Goal: Transaction & Acquisition: Book appointment/travel/reservation

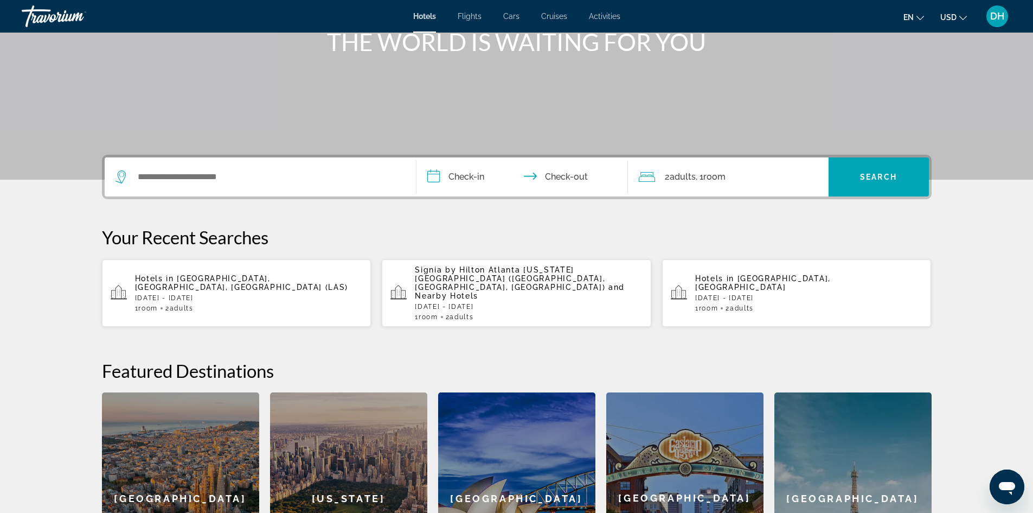
scroll to position [163, 0]
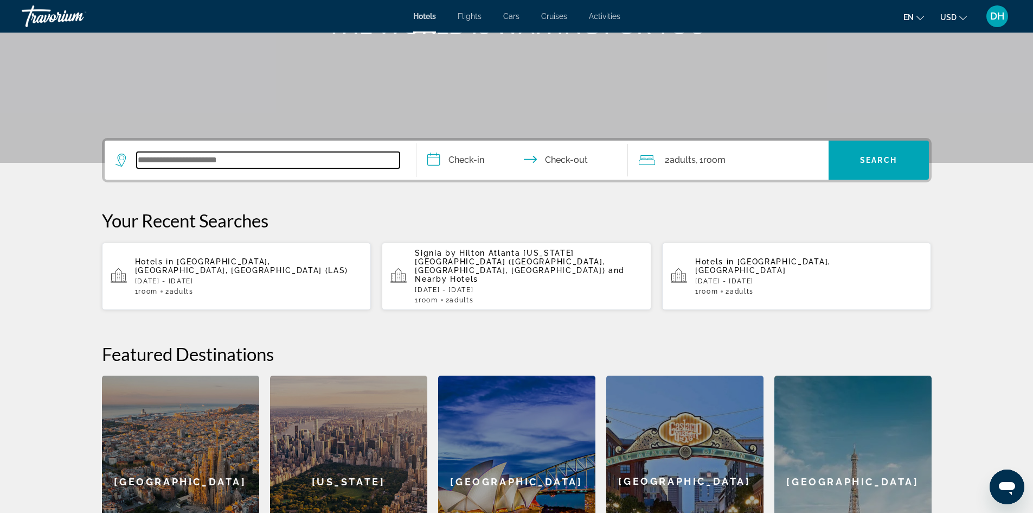
click at [272, 161] on input "Search widget" at bounding box center [268, 160] width 263 height 16
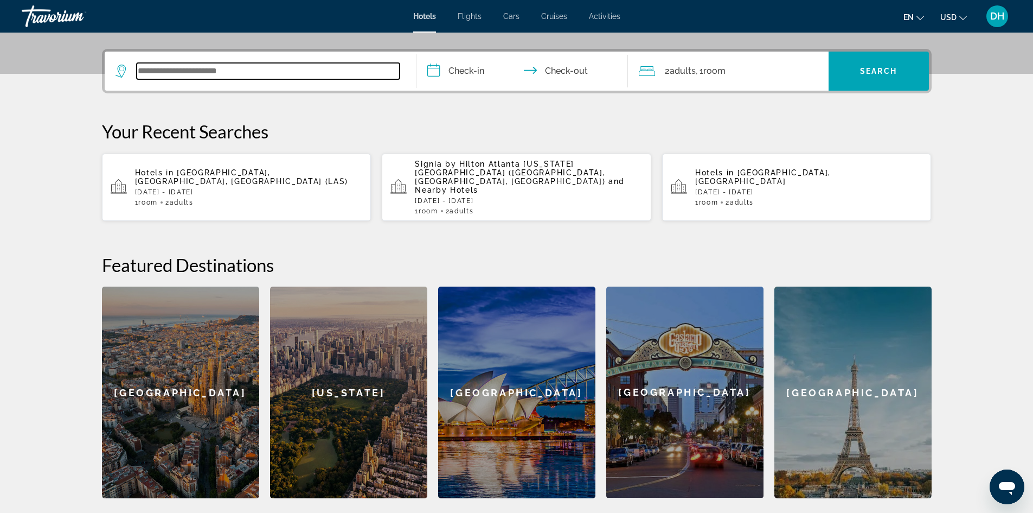
scroll to position [265, 0]
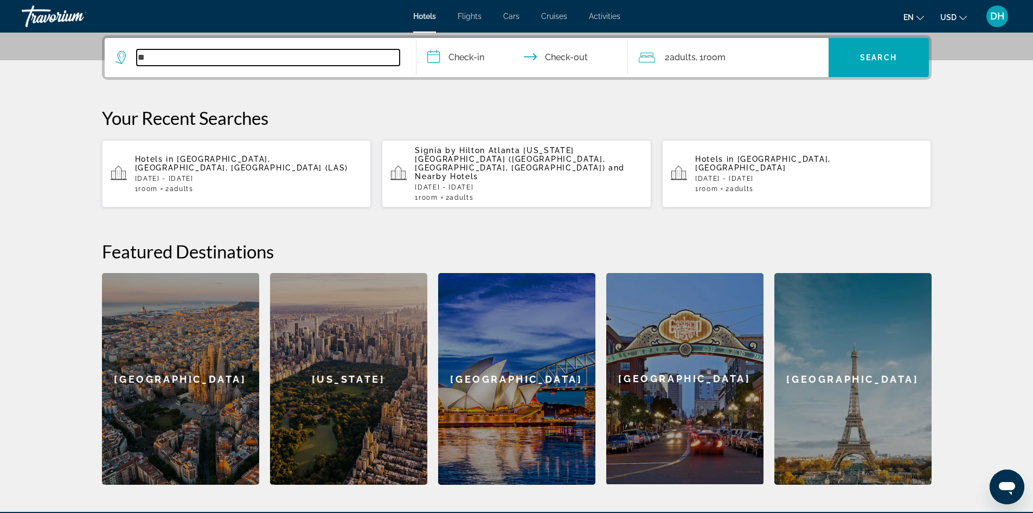
type input "*"
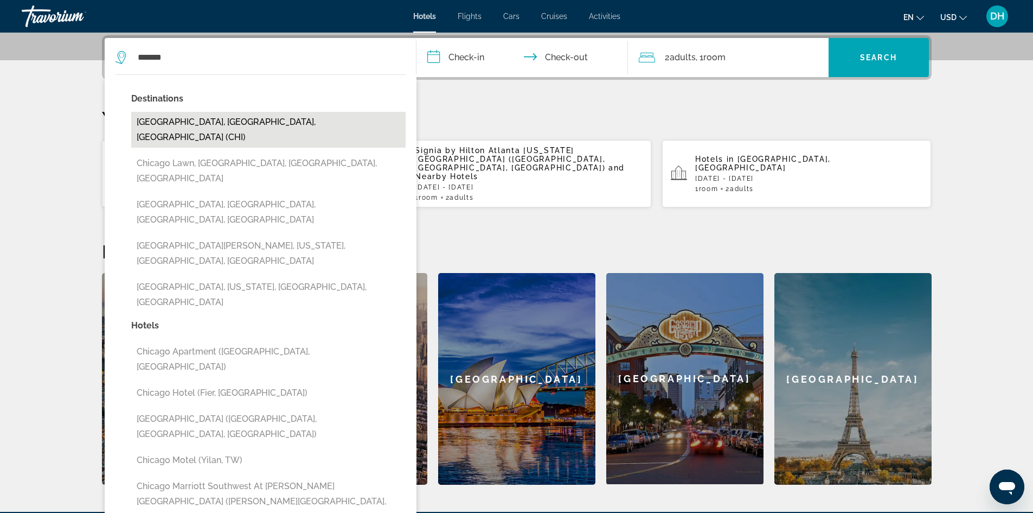
click at [236, 119] on button "[GEOGRAPHIC_DATA], [GEOGRAPHIC_DATA], [GEOGRAPHIC_DATA] (CHI)" at bounding box center [268, 130] width 274 height 36
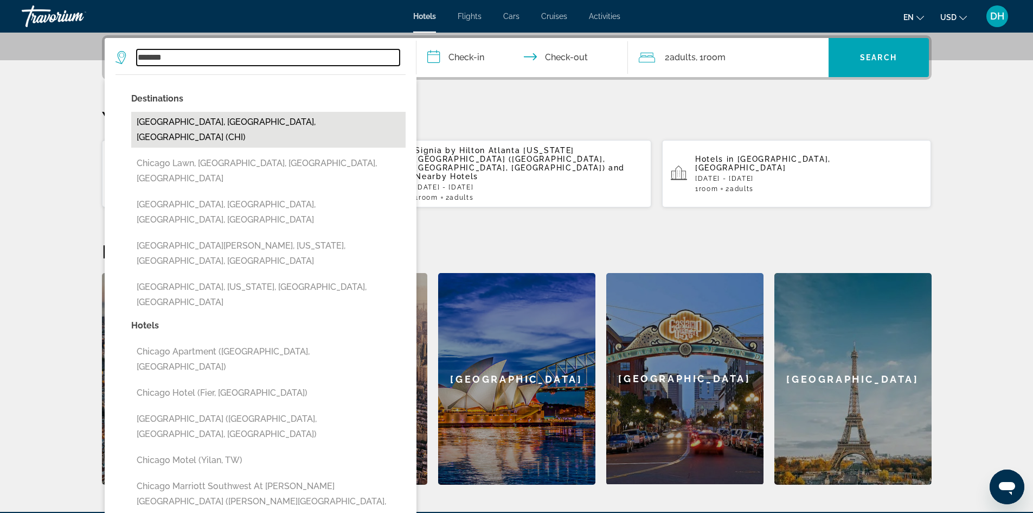
type input "**********"
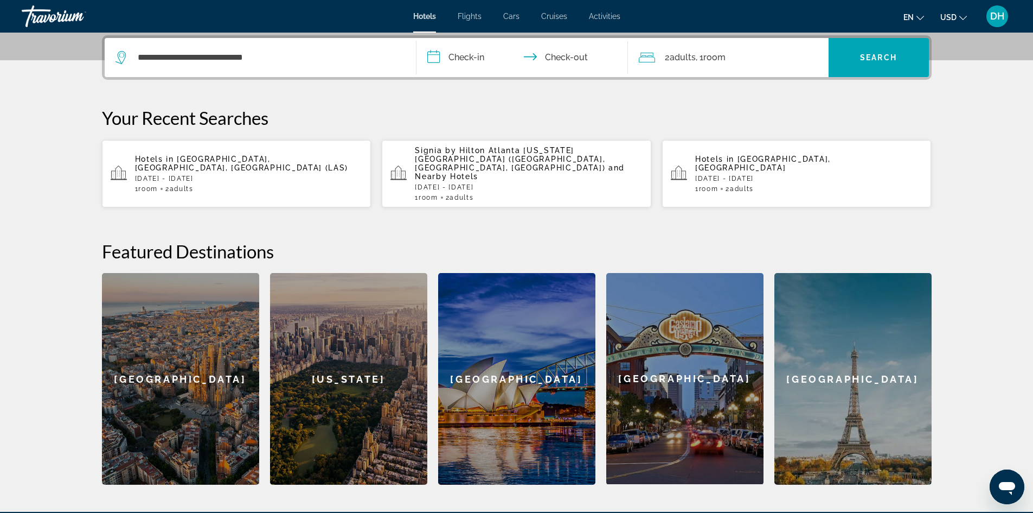
click at [472, 53] on input "**********" at bounding box center [525, 59] width 216 height 42
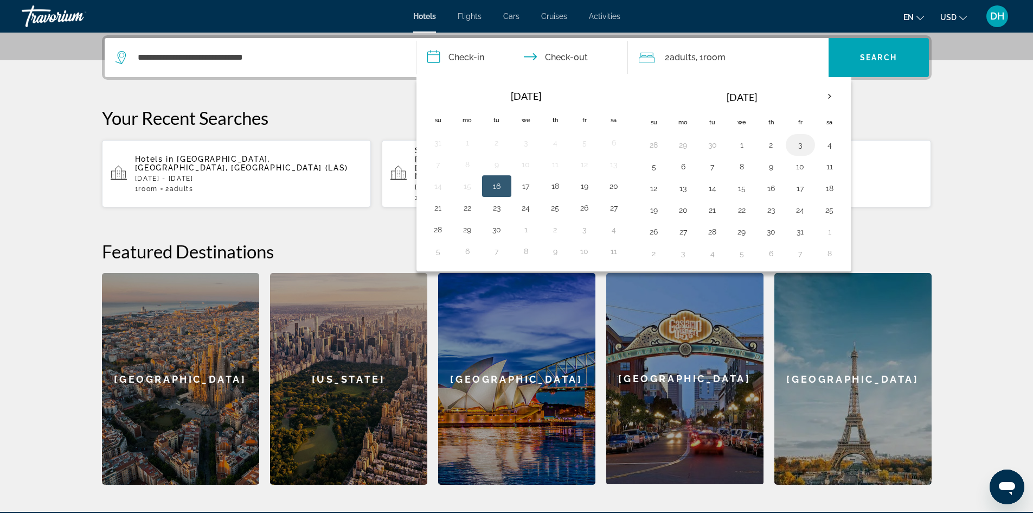
click at [802, 143] on button "3" at bounding box center [800, 144] width 17 height 15
click at [655, 166] on button "5" at bounding box center [653, 166] width 17 height 15
type input "**********"
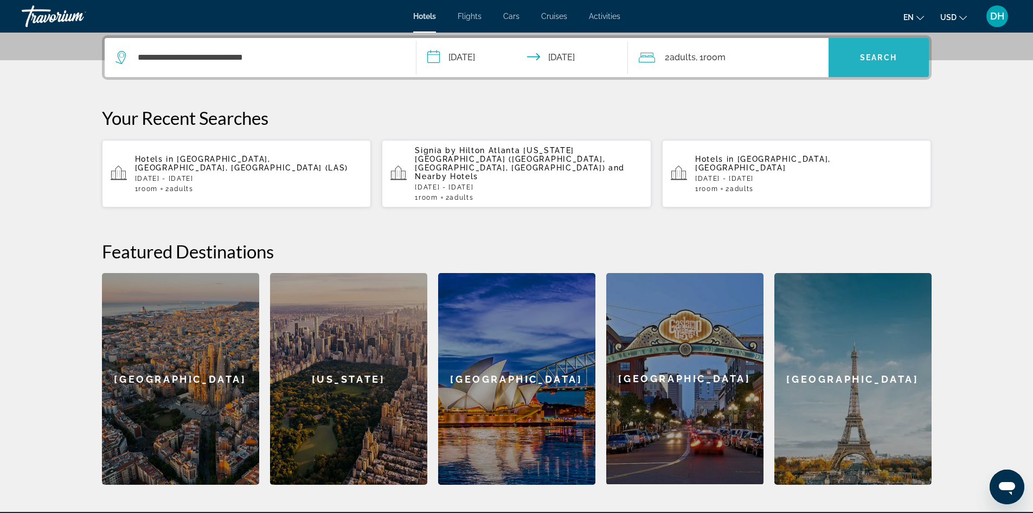
click at [877, 60] on span "Search" at bounding box center [878, 57] width 37 height 9
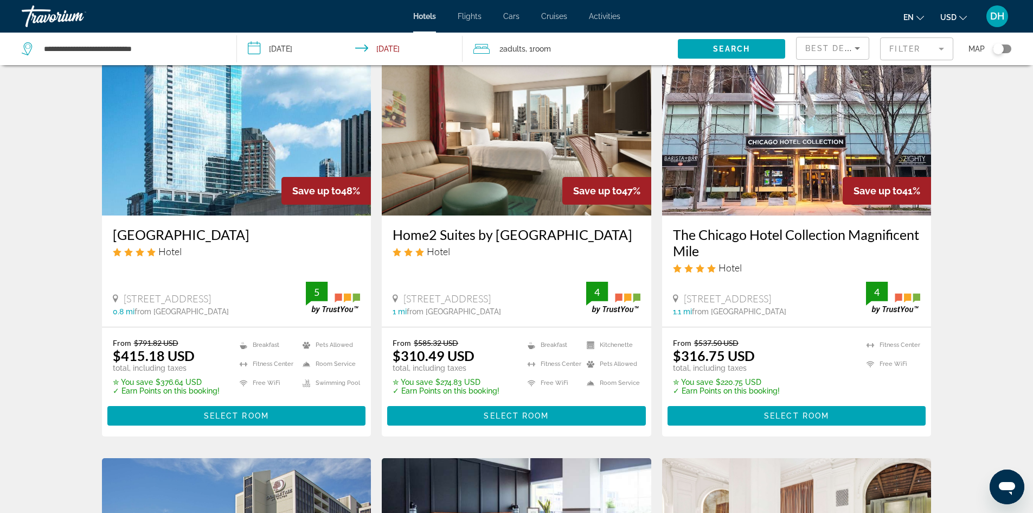
scroll to position [163, 0]
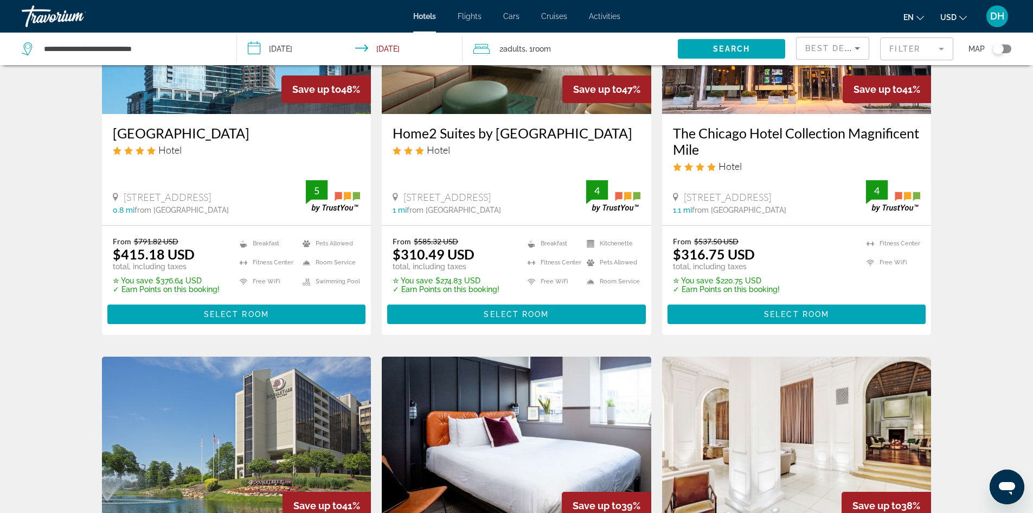
click at [796, 419] on img "Main content" at bounding box center [797, 443] width 270 height 174
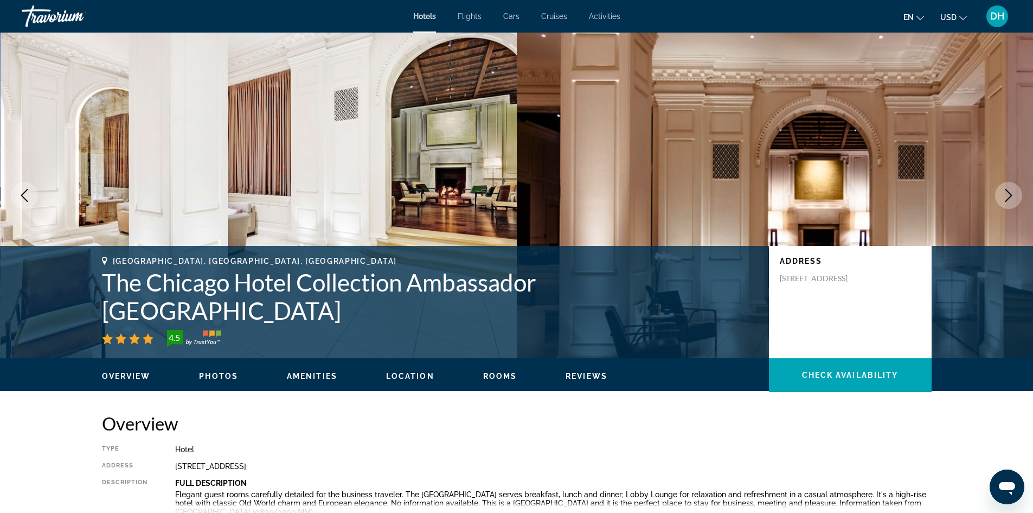
click at [211, 372] on ul "Overview Photos Amenities Location Rooms Reviews Check Availability" at bounding box center [517, 375] width 830 height 12
click at [220, 379] on span "Photos" at bounding box center [218, 376] width 39 height 9
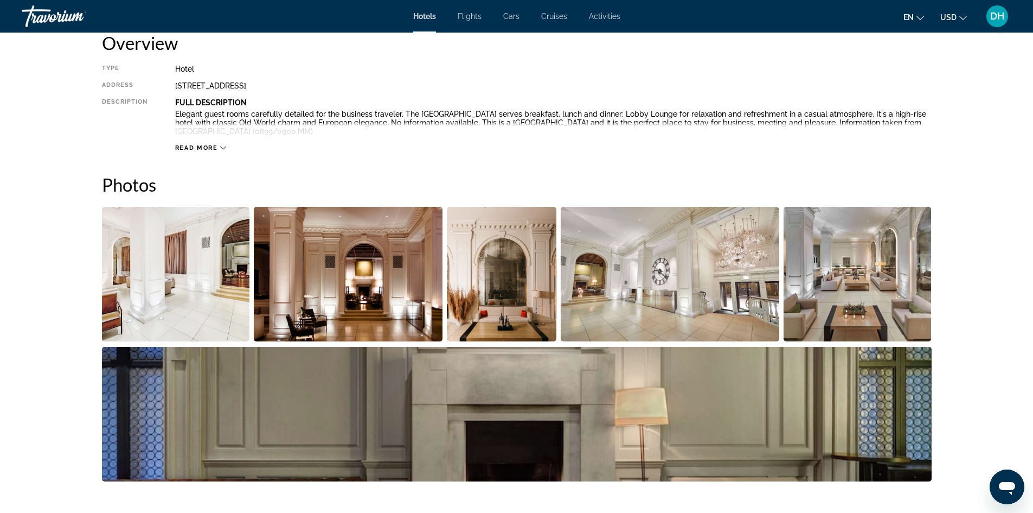
scroll to position [218, 0]
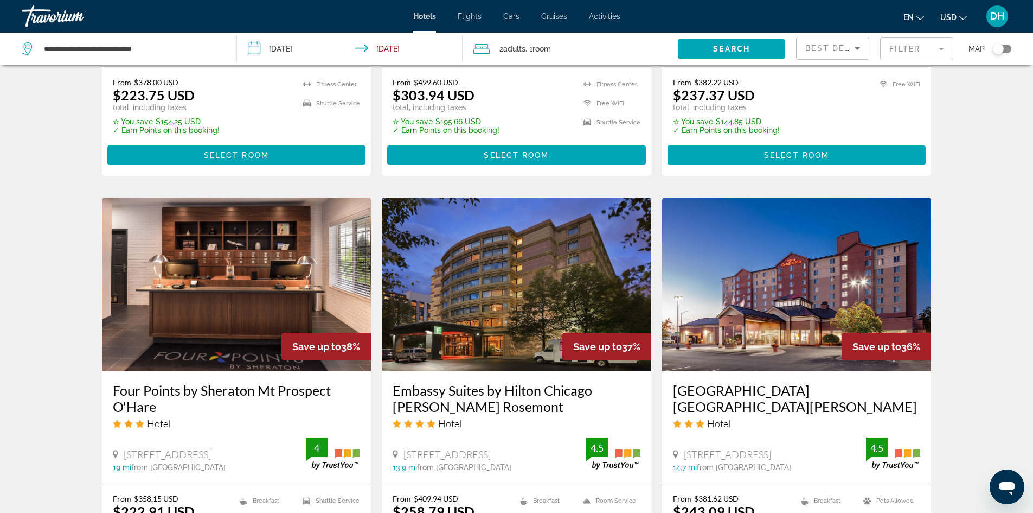
scroll to position [759, 0]
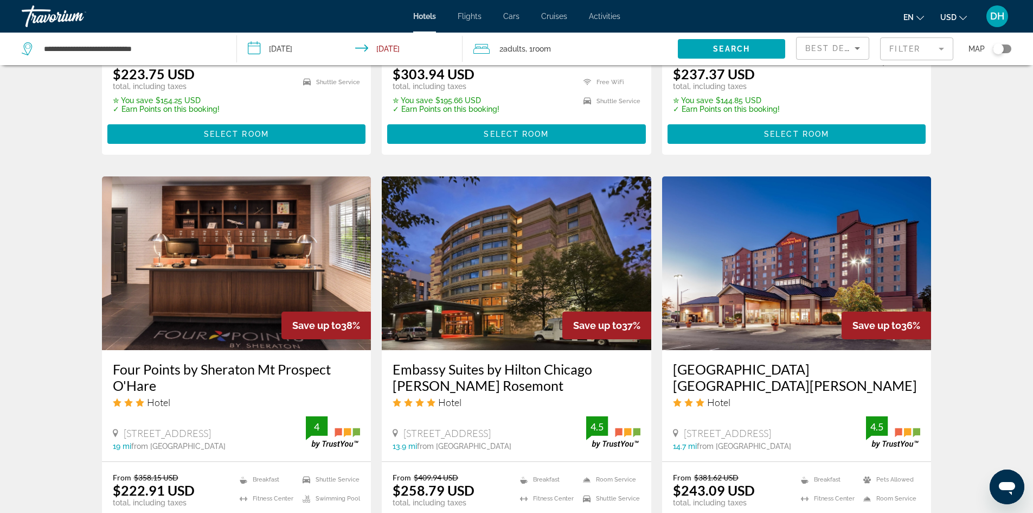
click at [504, 284] on img "Main content" at bounding box center [517, 263] width 270 height 174
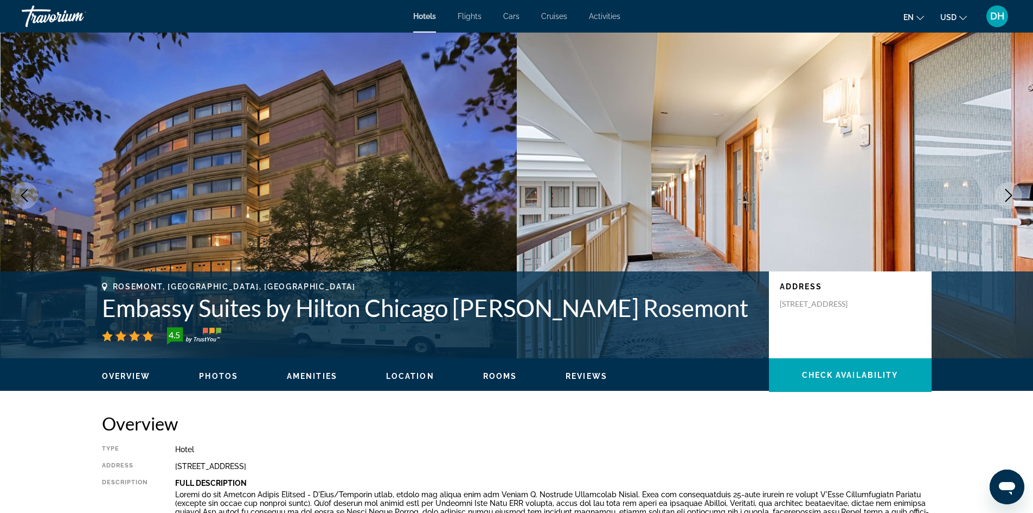
click at [215, 374] on span "Photos" at bounding box center [218, 376] width 39 height 9
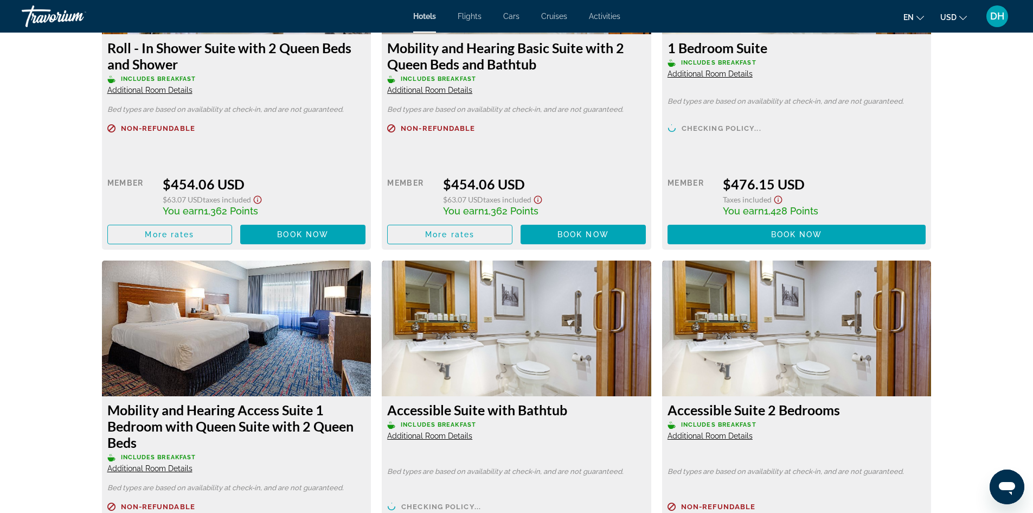
scroll to position [4264, 0]
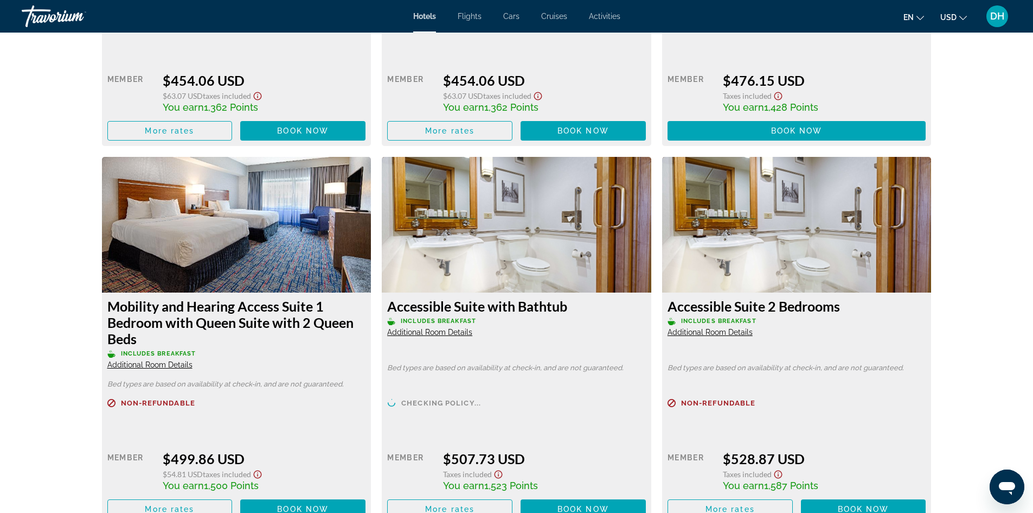
click at [273, 234] on img "Main content" at bounding box center [237, 225] width 270 height 136
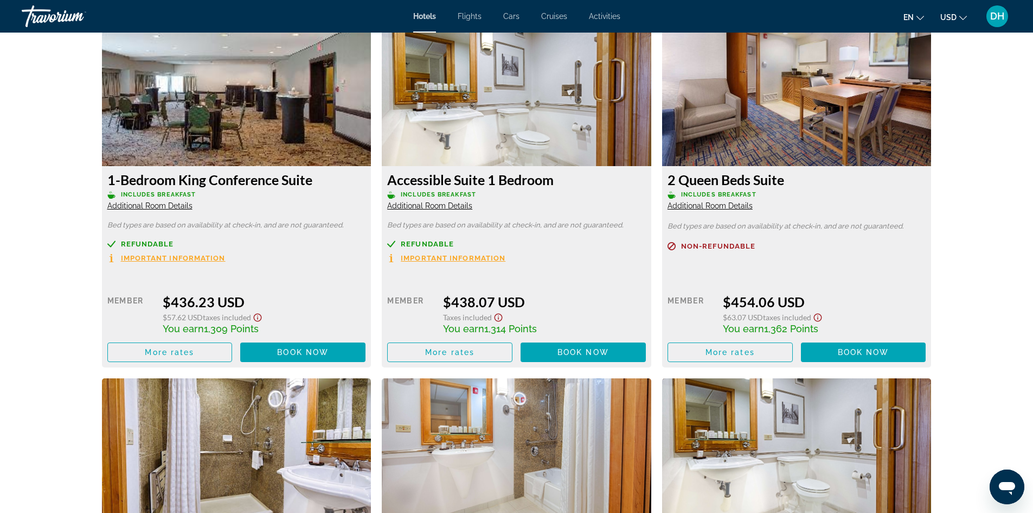
scroll to position [3667, 0]
